Goal: Find specific page/section: Find specific page/section

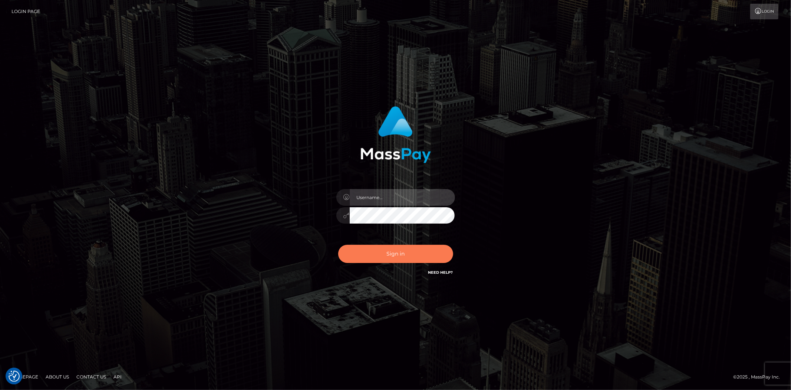
type input "alexstef"
click at [375, 254] on button "Sign in" at bounding box center [395, 253] width 115 height 18
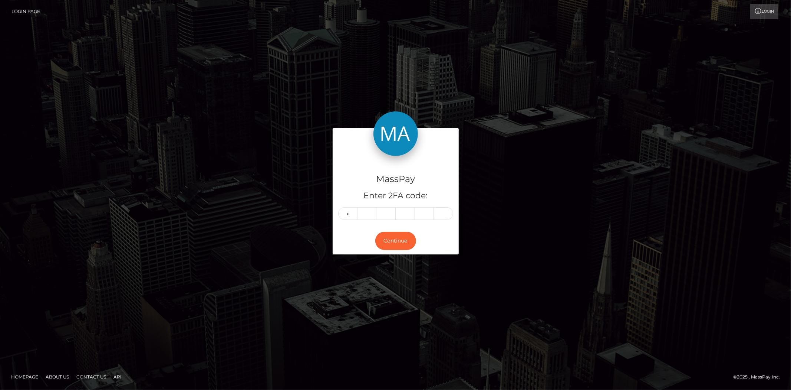
type input "1"
type input "4"
type input "6"
type input "8"
type input "1"
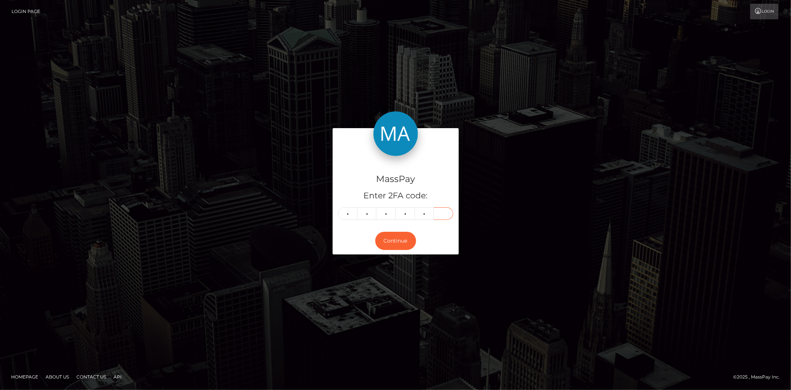
type input "6"
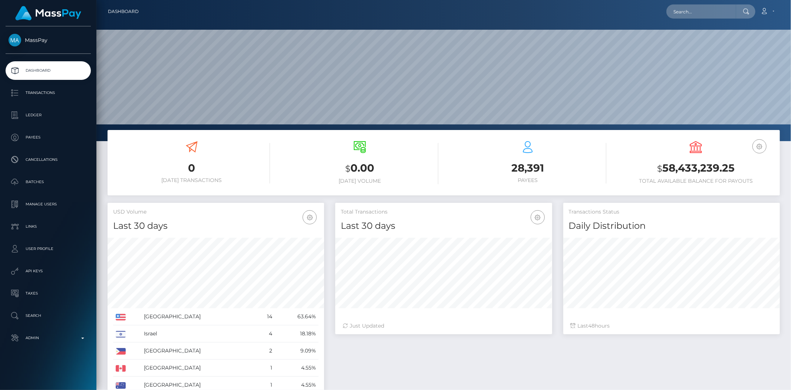
scroll to position [131, 217]
click at [693, 7] on input "text" at bounding box center [702, 11] width 70 height 14
paste input "[EMAIL_ADDRESS][DOMAIN_NAME]"
type input "[EMAIL_ADDRESS][DOMAIN_NAME]"
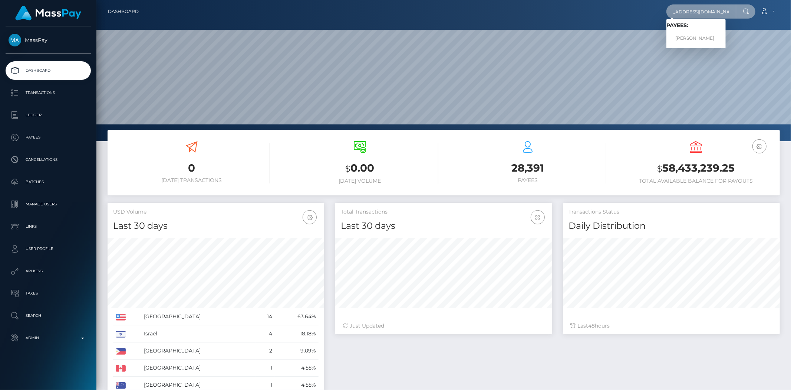
scroll to position [0, 0]
click at [677, 30] on span "Payees: Aduragbemi Elizabeth Omowunmi" at bounding box center [696, 33] width 59 height 23
click at [688, 16] on input "babshormowunmi15@gmail.com" at bounding box center [702, 11] width 70 height 14
click at [724, 39] on link "Aduragbemi Elizabeth Omowunmi" at bounding box center [696, 39] width 59 height 14
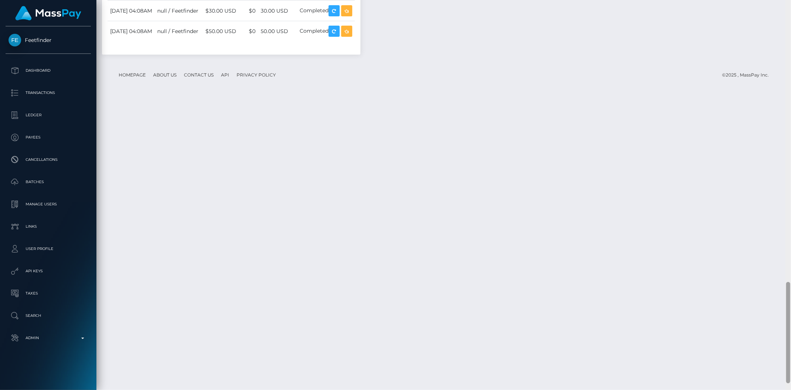
scroll to position [1085, 0]
click at [791, 339] on div at bounding box center [788, 332] width 4 height 101
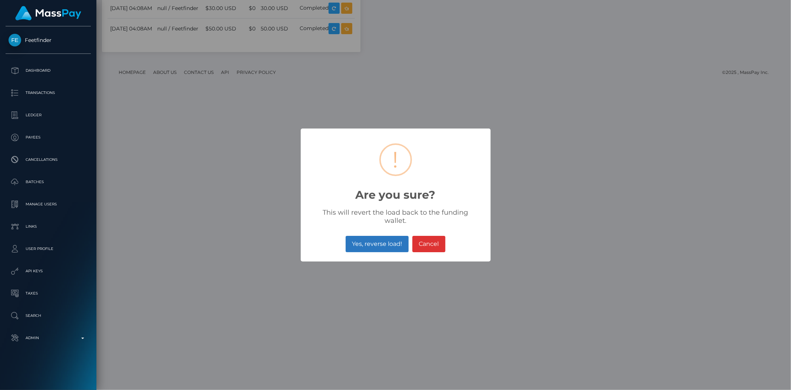
click at [375, 236] on button "Yes, reverse load!" at bounding box center [377, 244] width 63 height 16
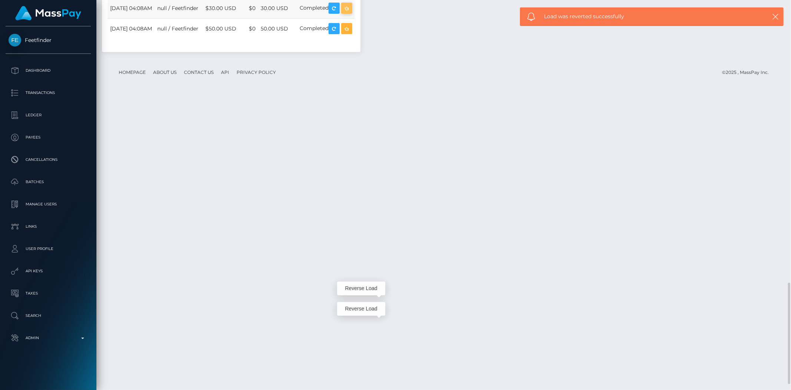
click at [351, 13] on icon "button" at bounding box center [346, 8] width 9 height 9
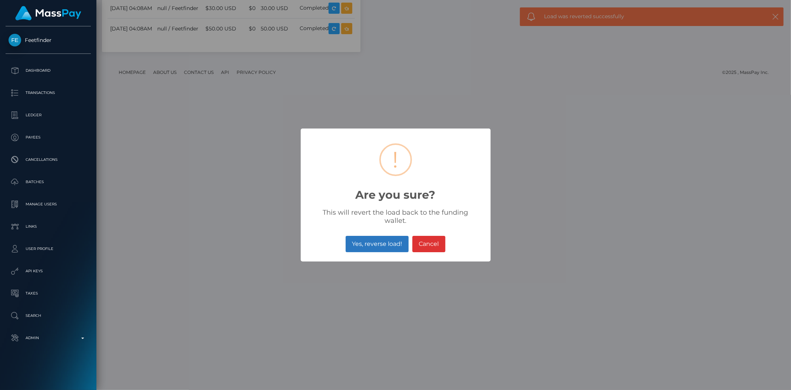
click at [377, 236] on button "Yes, reverse load!" at bounding box center [377, 244] width 63 height 16
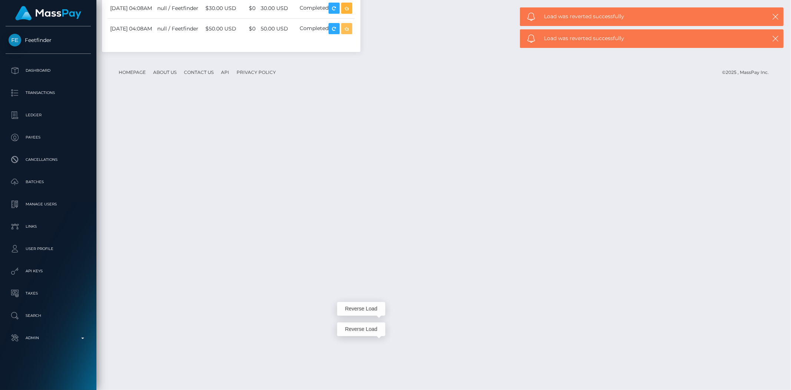
click at [351, 33] on icon "button" at bounding box center [346, 28] width 9 height 9
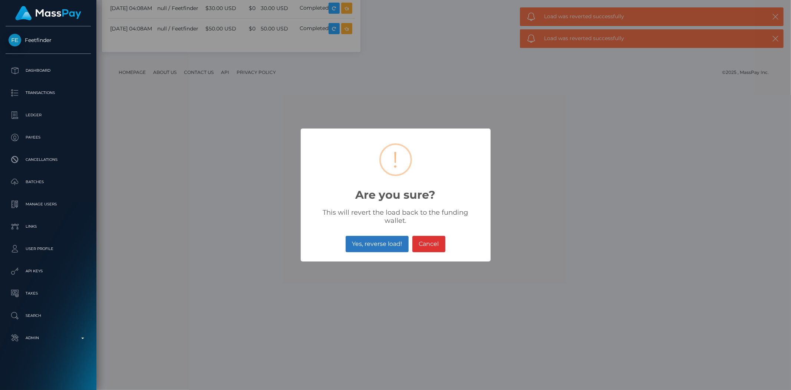
click at [380, 239] on button "Yes, reverse load!" at bounding box center [377, 244] width 63 height 16
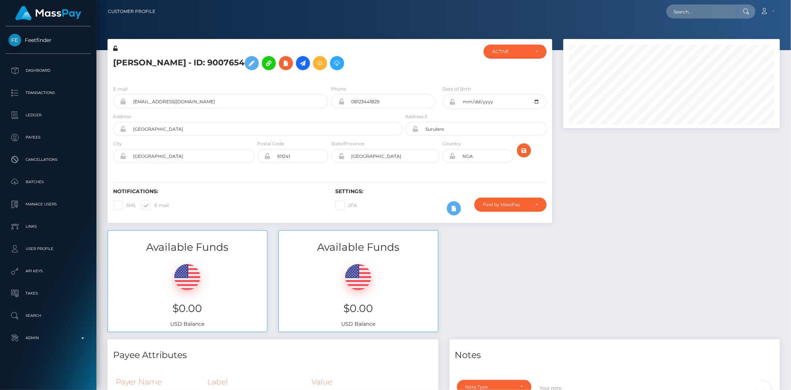
scroll to position [89, 217]
click at [712, 13] on input "text" at bounding box center [702, 11] width 70 height 14
paste input "rednecksargent01@gmail.com"
type input "rednecksargent01@gmail.com"
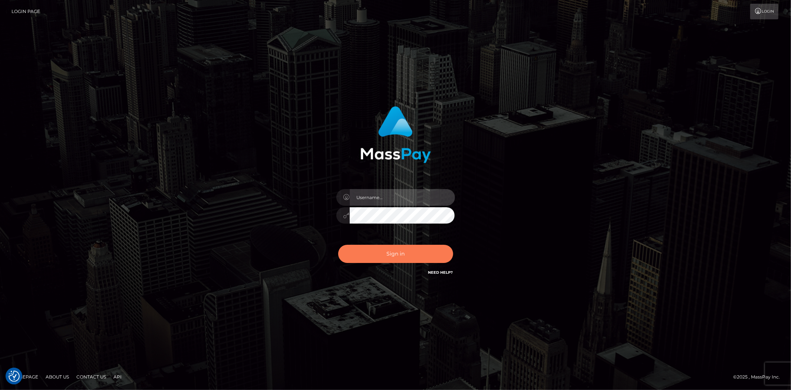
type input "alexstef"
click at [402, 255] on button "Sign in" at bounding box center [395, 253] width 115 height 18
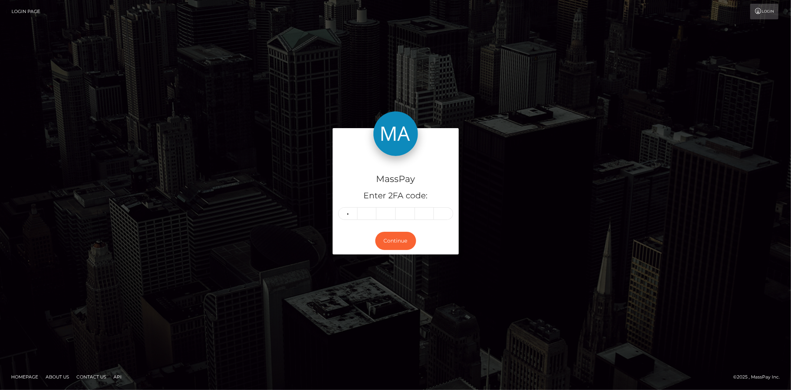
type input "5"
type input "9"
type input "5"
type input "0"
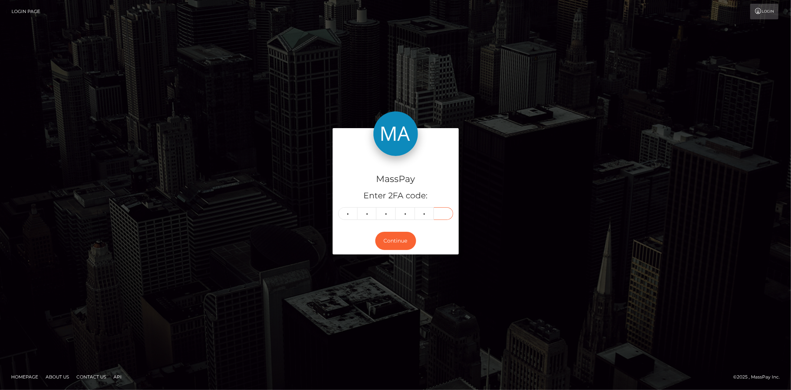
type input "3"
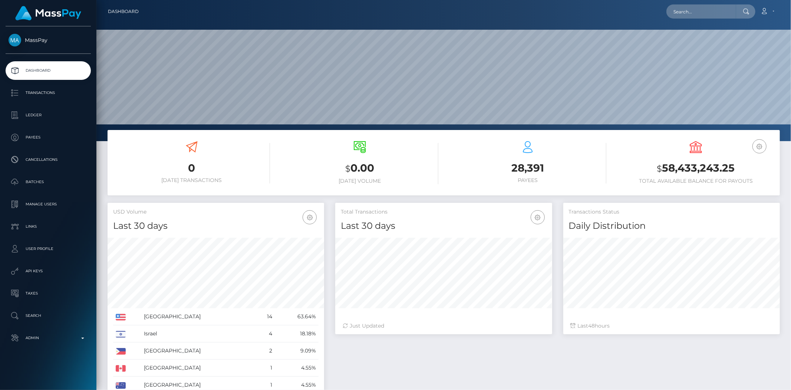
scroll to position [131, 217]
drag, startPoint x: 691, startPoint y: 21, endPoint x: 691, endPoint y: 13, distance: 8.2
click at [691, 13] on nav "Dashboard Loading... Loading... Account Edit Profile" at bounding box center [443, 11] width 695 height 23
click at [691, 12] on input "text" at bounding box center [702, 11] width 70 height 14
paste input "rednecksargent01@gmail.com"
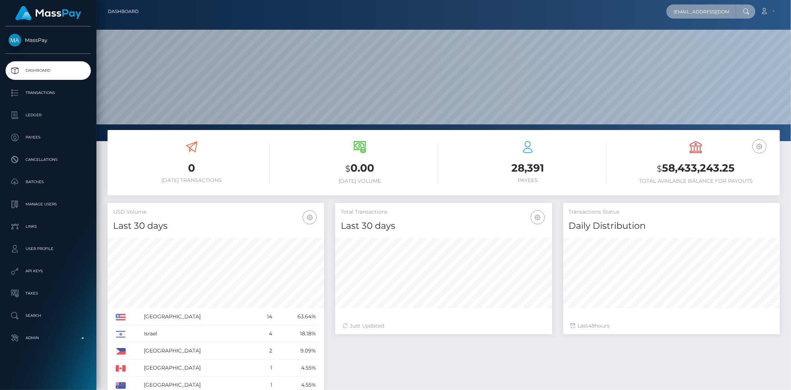
scroll to position [0, 12]
type input "rednecksargent01@gmail.com"
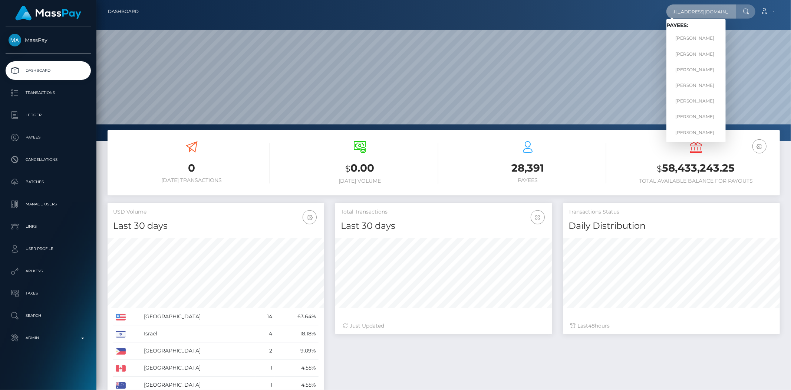
scroll to position [0, 0]
click at [698, 56] on link "Zebadiah Jaffe" at bounding box center [696, 54] width 59 height 14
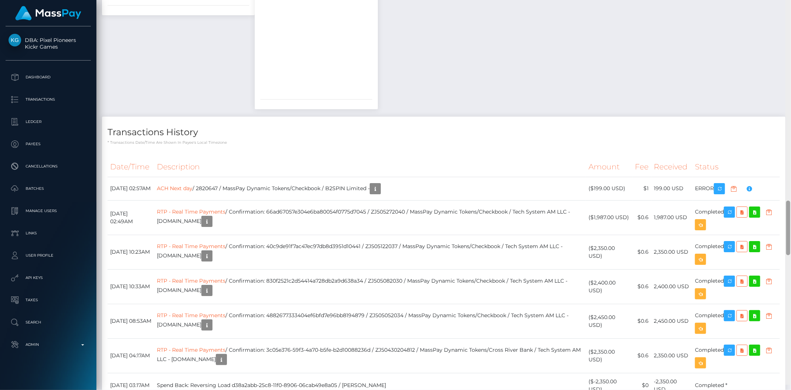
scroll to position [1305, 0]
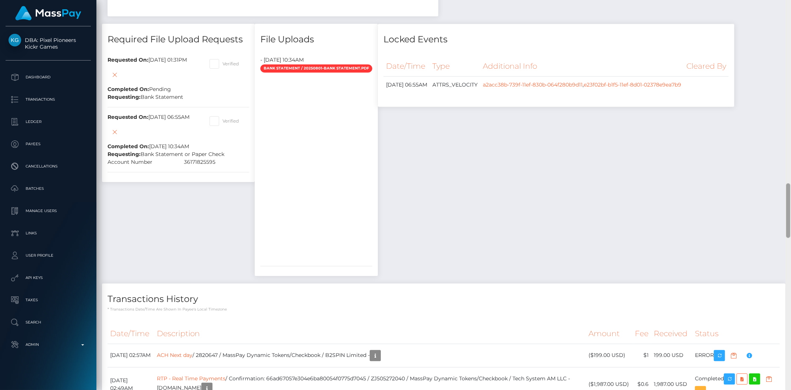
drag, startPoint x: 788, startPoint y: 17, endPoint x: 777, endPoint y: 194, distance: 176.9
click at [777, 194] on div "Customer Profile Loading... Loading..." at bounding box center [443, 195] width 695 height 390
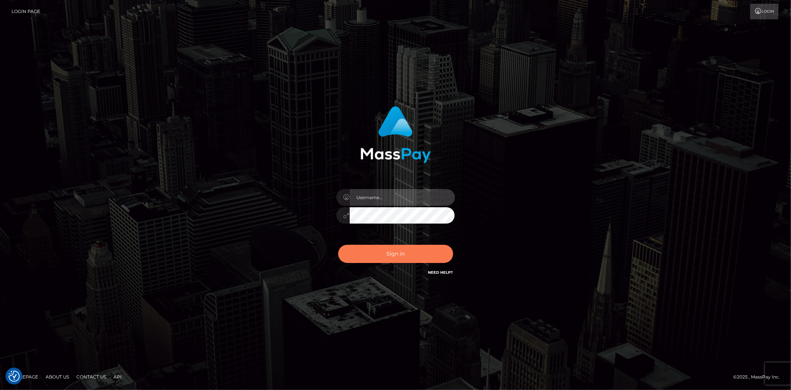
type input "alexstef"
click at [417, 257] on button "Sign in" at bounding box center [395, 253] width 115 height 18
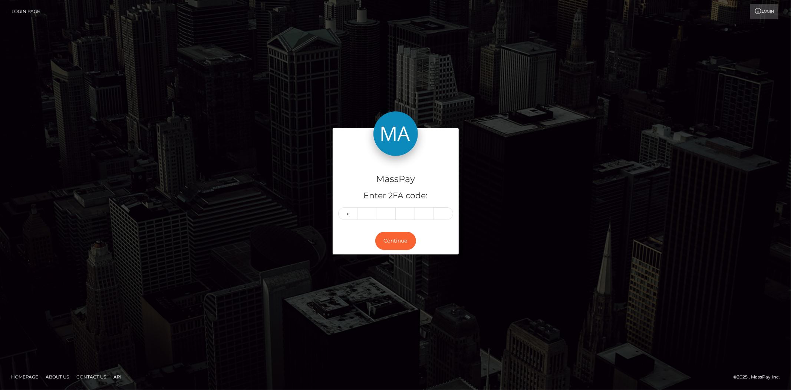
type input "2"
type input "3"
type input "7"
type input "3"
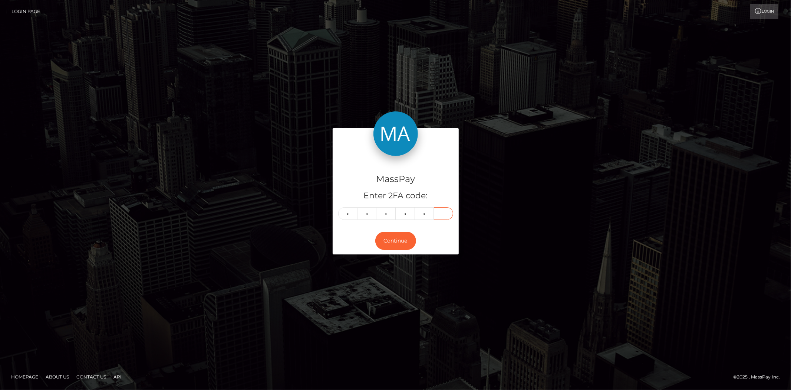
type input "4"
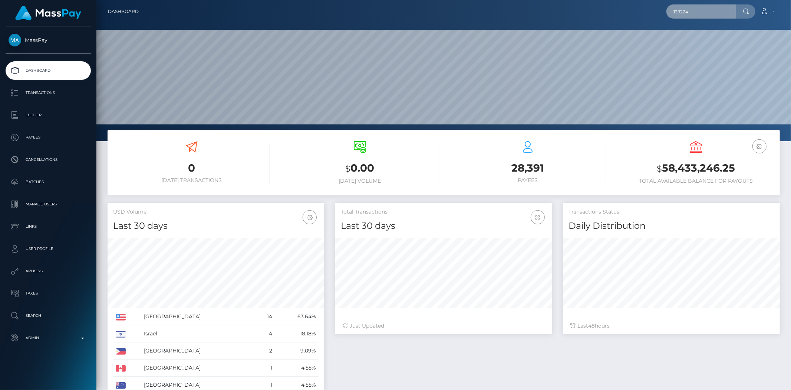
scroll to position [131, 217]
click at [702, 14] on input "129224" at bounding box center [702, 11] width 70 height 14
paste input "323528752"
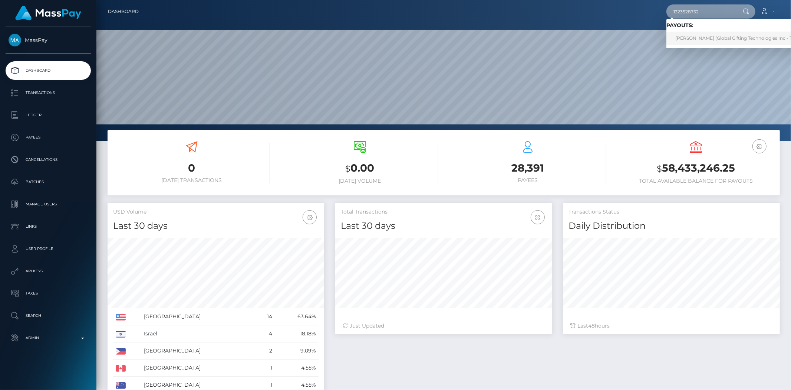
type input "1323528752"
click at [697, 39] on link "[PERSON_NAME] (Global Gifting Technologies Inc - Throne)" at bounding box center [742, 39] width 150 height 14
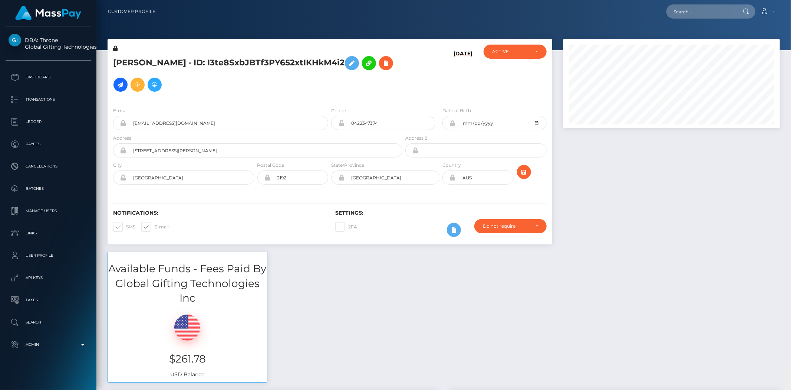
click at [788, 0] on html "DBA: Throne Global Gifting Technologies Inc Dashboard Transactions Ledger Payee…" at bounding box center [395, 195] width 791 height 390
drag, startPoint x: 713, startPoint y: 24, endPoint x: 709, endPoint y: 9, distance: 14.9
click at [713, 21] on div "Customer Profile Loading... Loading..." at bounding box center [443, 195] width 695 height 390
click at [709, 9] on input "text" at bounding box center [702, 11] width 70 height 14
paste input "1332555344"
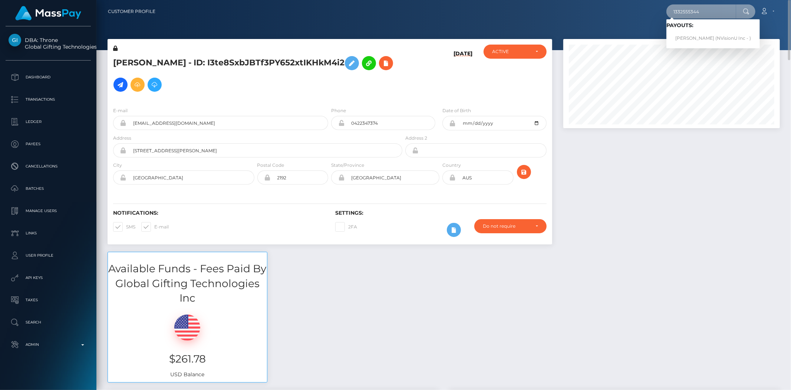
type input "1332555344"
click at [710, 34] on link "Carline Spencer Dawkins (NVisionU Inc - )" at bounding box center [713, 39] width 93 height 14
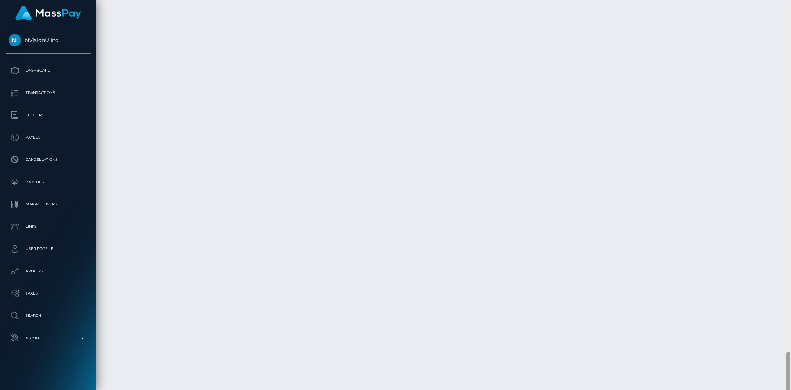
scroll to position [3242, 0]
drag, startPoint x: 786, startPoint y: 250, endPoint x: 788, endPoint y: 360, distance: 109.5
click at [788, 360] on div at bounding box center [788, 365] width 4 height 41
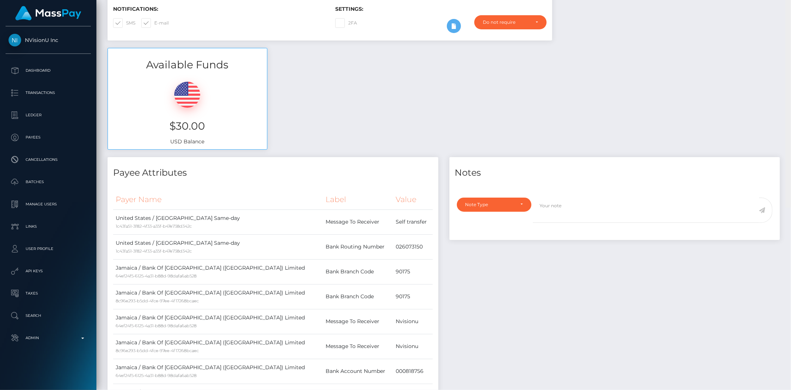
scroll to position [0, 0]
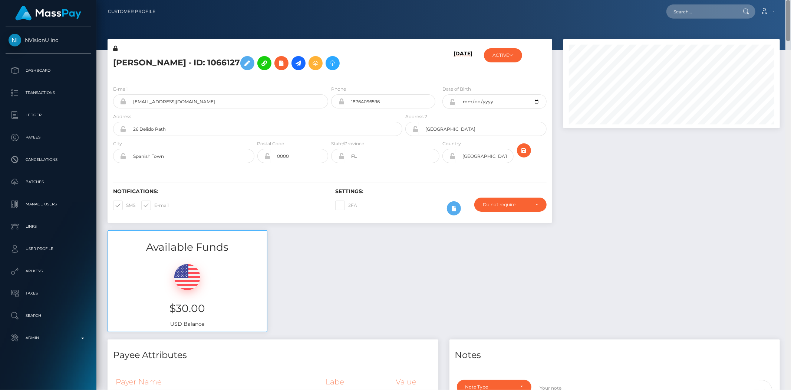
drag, startPoint x: 789, startPoint y: 359, endPoint x: 784, endPoint y: -36, distance: 394.8
click at [784, 0] on html "NVisionU Inc Dashboard Transactions Ledger Payees Cancellations" at bounding box center [395, 195] width 791 height 390
click at [692, 6] on input "text" at bounding box center [702, 11] width 70 height 14
paste input "1333859420"
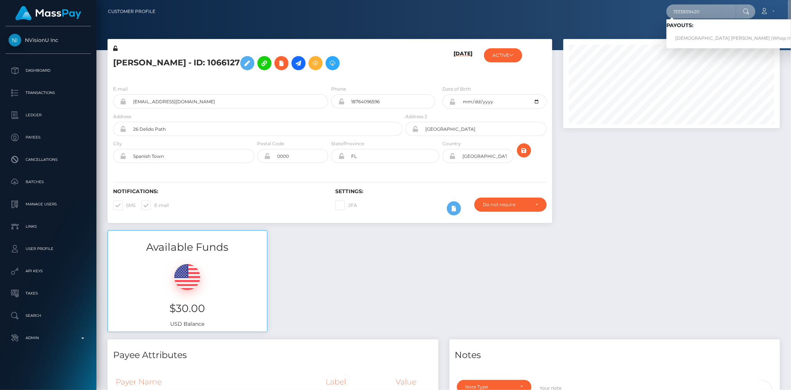
type input "1333859420"
click at [707, 40] on link "JEVAUNIE ANTONIO DAYE (Whop Inc - )" at bounding box center [738, 39] width 142 height 14
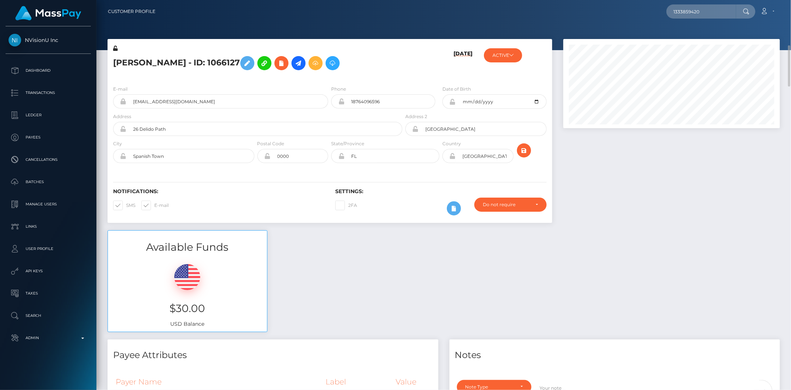
scroll to position [41, 0]
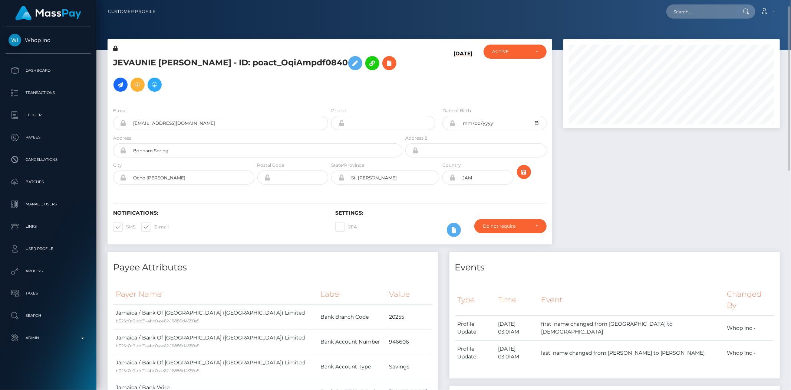
scroll to position [89, 217]
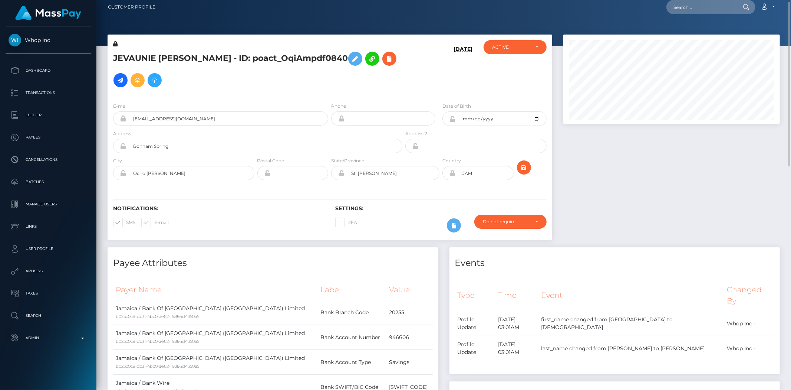
click at [712, 16] on nav "Customer Profile Loading... Loading... Account" at bounding box center [443, 7] width 695 height 23
paste input "382e747fec154c25b899150ac13d8b46"
click at [711, 8] on input "382e747fec154c25b899150ac13d8b46" at bounding box center [702, 7] width 70 height 14
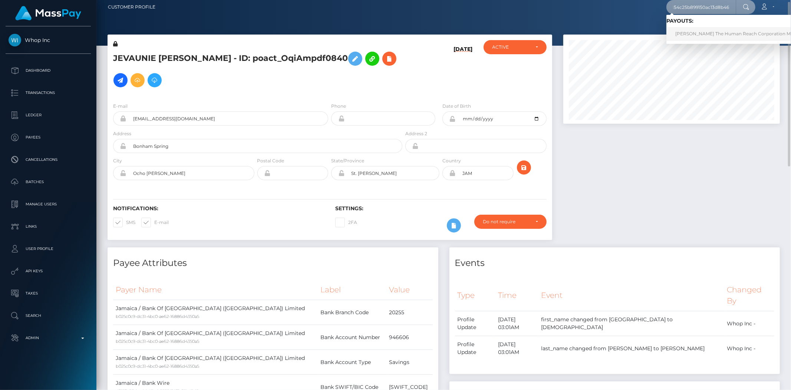
type input "382e747fec154c25b899150ac13d8b46"
click at [680, 35] on link "[PERSON_NAME] The Human Reach Corporation Mizes (Cope Americas LLC - CopeCart)" at bounding box center [774, 34] width 215 height 14
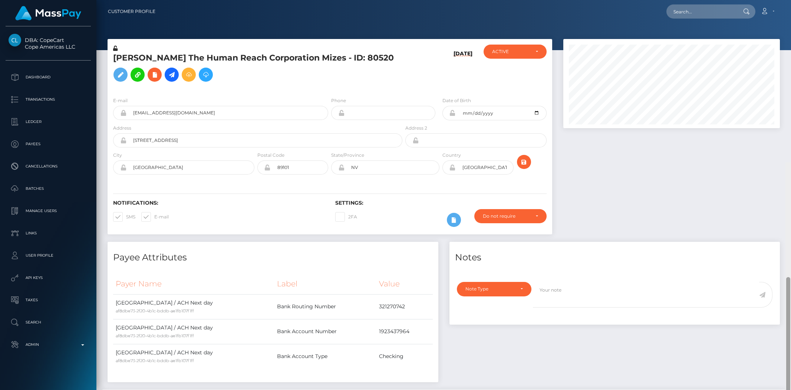
click at [791, 197] on div at bounding box center [789, 357] width 6 height 390
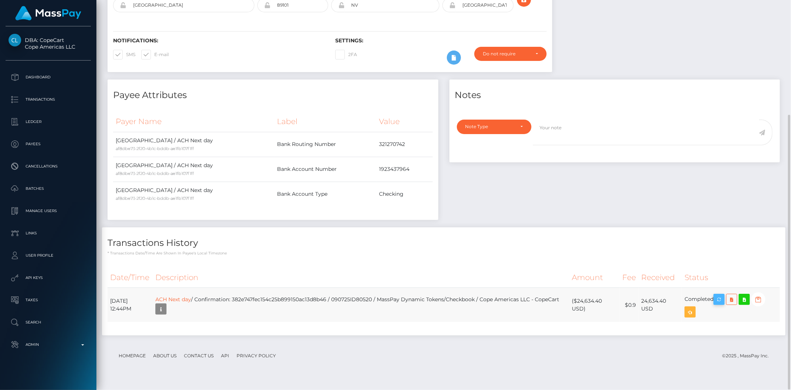
scroll to position [89, 217]
click at [723, 304] on icon "button" at bounding box center [719, 299] width 9 height 9
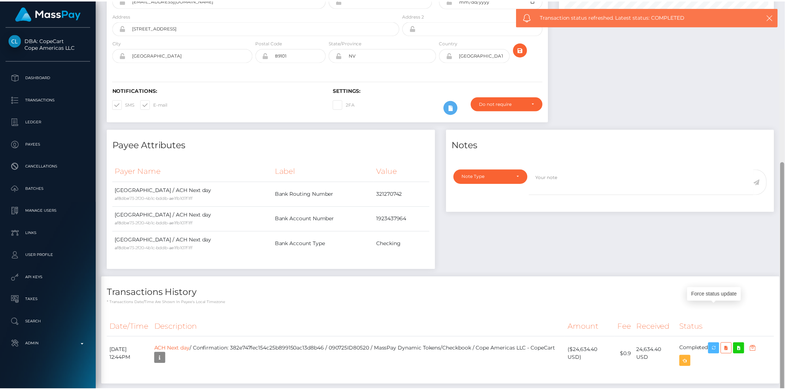
scroll to position [0, 0]
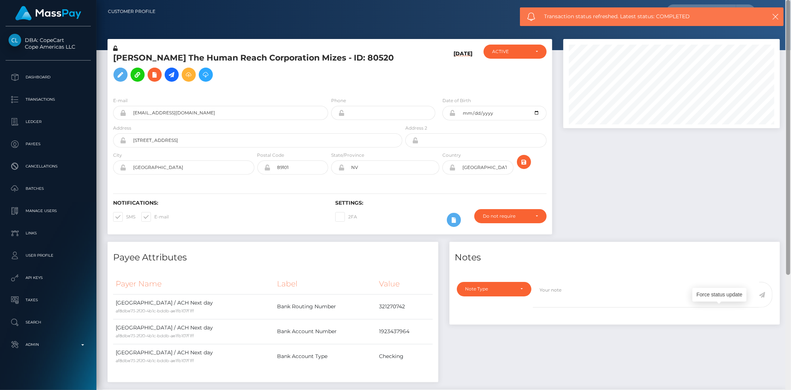
drag, startPoint x: 788, startPoint y: 257, endPoint x: 791, endPoint y: 73, distance: 184.4
click at [791, 75] on div at bounding box center [789, 195] width 6 height 390
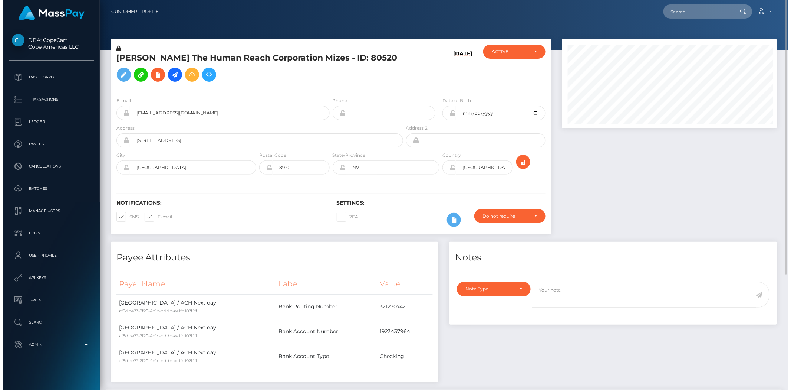
scroll to position [370889, 370763]
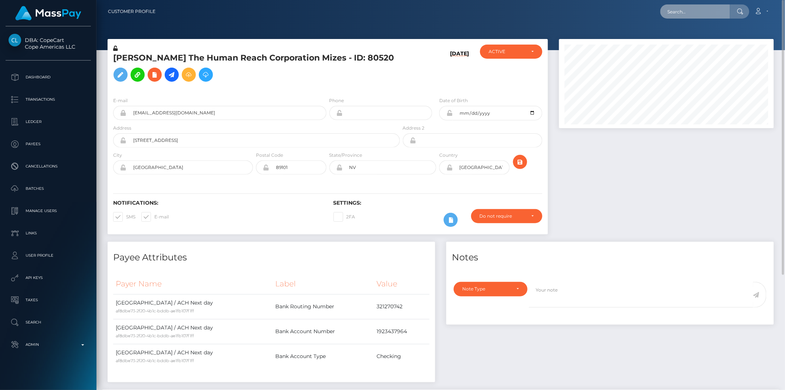
click at [702, 4] on input "text" at bounding box center [695, 11] width 70 height 14
paste input "babshormowunmi15@gmail.com"
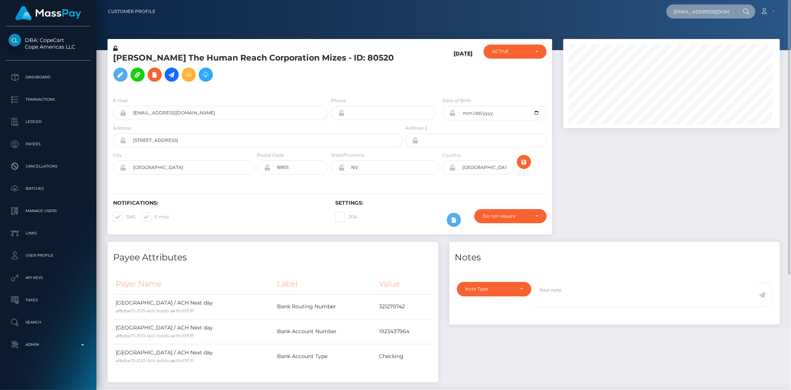
scroll to position [89, 217]
type input "babshormowunmi15@gmail.com"
click at [700, 41] on link "Aduragbemi Elizabeth Omowunmi" at bounding box center [696, 39] width 59 height 14
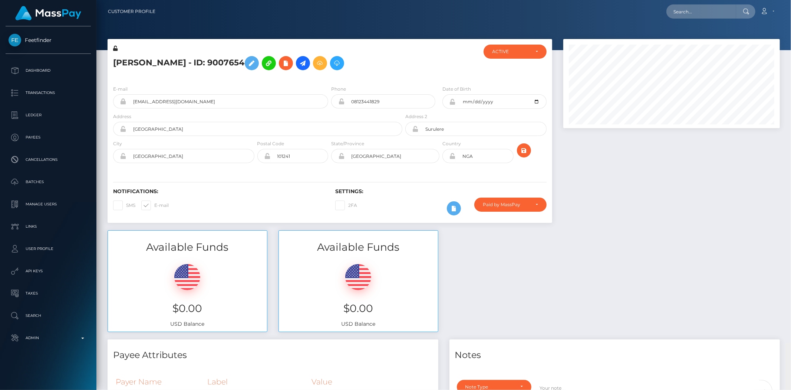
drag, startPoint x: 788, startPoint y: 310, endPoint x: 781, endPoint y: -3, distance: 313.2
click at [781, 0] on html "Feetfinder Dashboard Transactions Ledger Payees Cancellations" at bounding box center [395, 195] width 791 height 390
click at [689, 5] on input "text" at bounding box center [702, 11] width 70 height 14
paste input "68b2947432193d6948011f22"
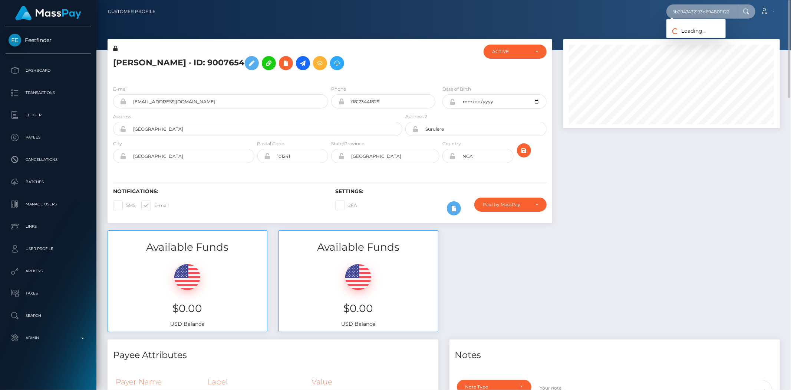
type input "68b2947432193d6948011f22"
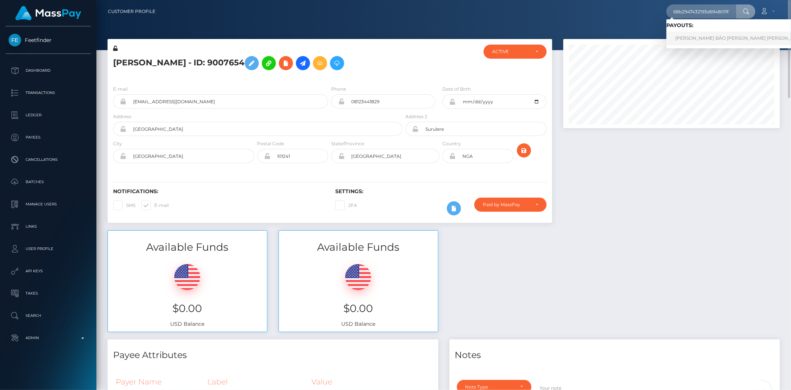
click at [688, 37] on link "NGUYỄN MINH BẢO VI Nguyen Minh Bao (Alua USA Limited - )" at bounding box center [764, 39] width 195 height 14
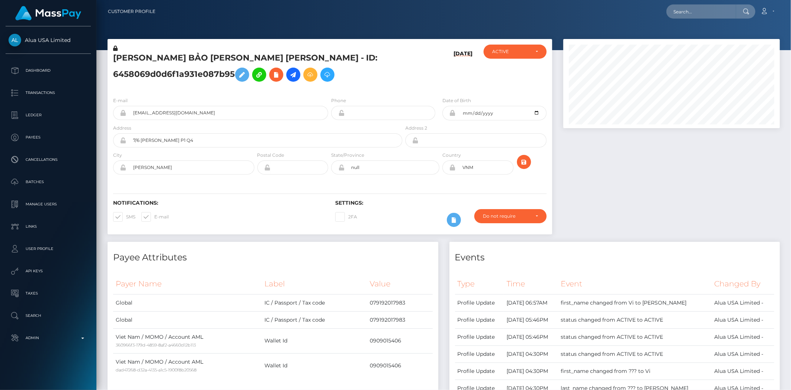
drag, startPoint x: 791, startPoint y: 302, endPoint x: 782, endPoint y: 39, distance: 263.5
click at [787, 46] on div at bounding box center [788, 116] width 4 height 148
